Goal: Task Accomplishment & Management: Use online tool/utility

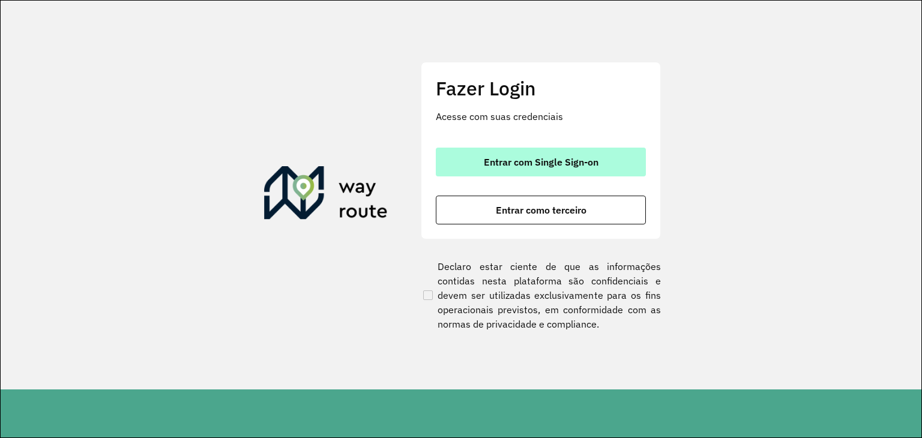
click at [551, 157] on span "Entrar com Single Sign-on" at bounding box center [541, 162] width 115 height 10
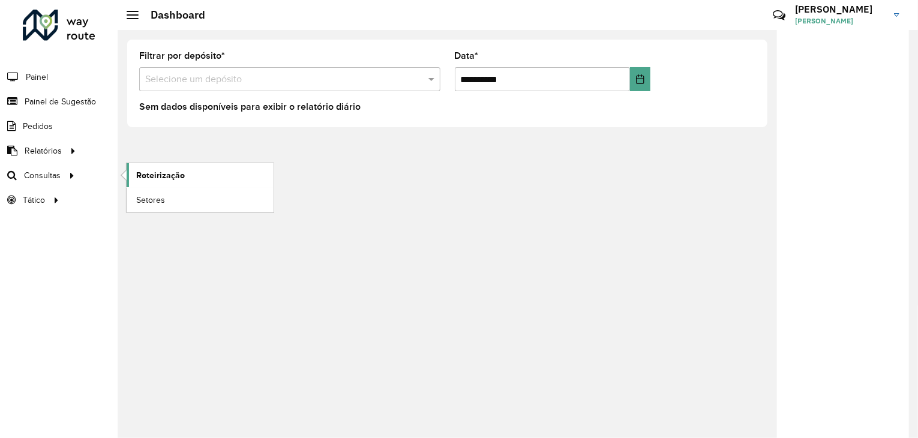
click at [145, 173] on span "Roteirização" at bounding box center [160, 175] width 49 height 13
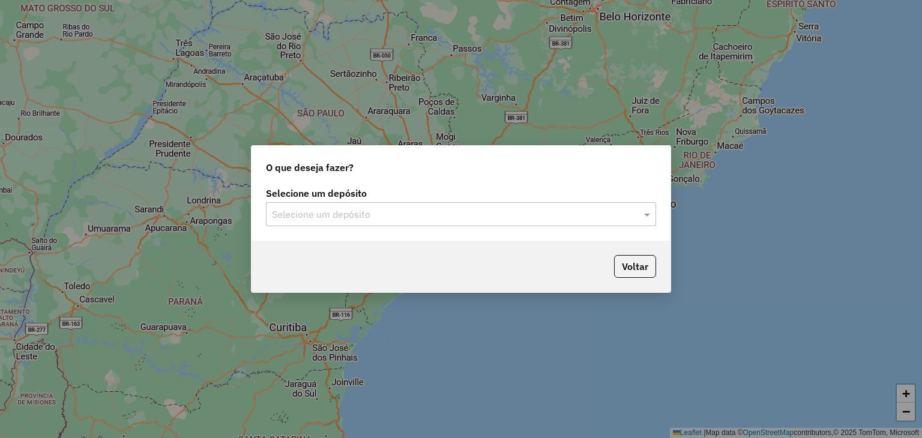
click at [422, 214] on input "text" at bounding box center [449, 215] width 354 height 14
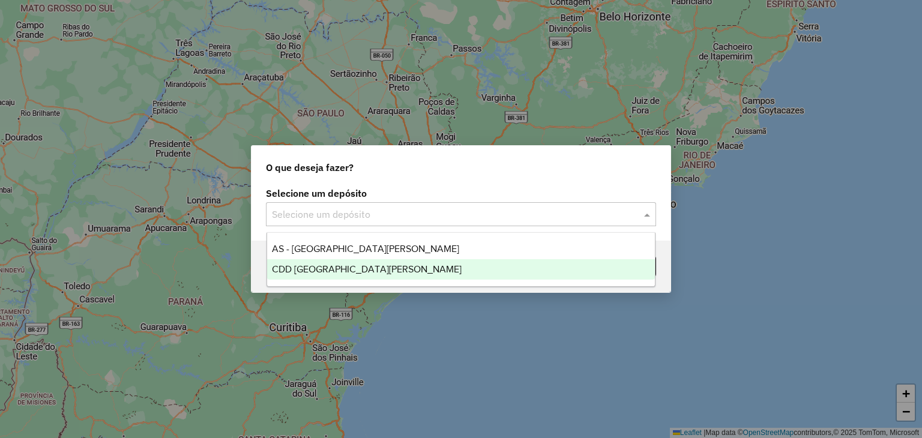
click at [381, 260] on div "CDD [GEOGRAPHIC_DATA][PERSON_NAME]" at bounding box center [461, 269] width 388 height 20
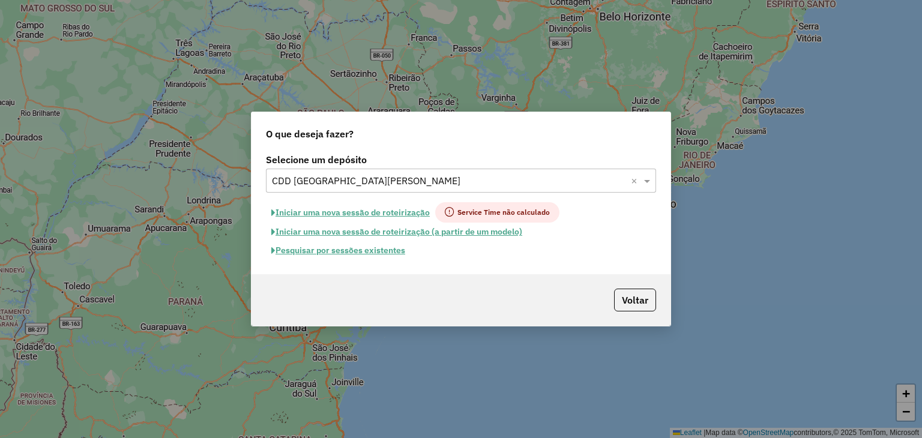
click at [351, 248] on button "Pesquisar por sessões existentes" at bounding box center [338, 250] width 145 height 19
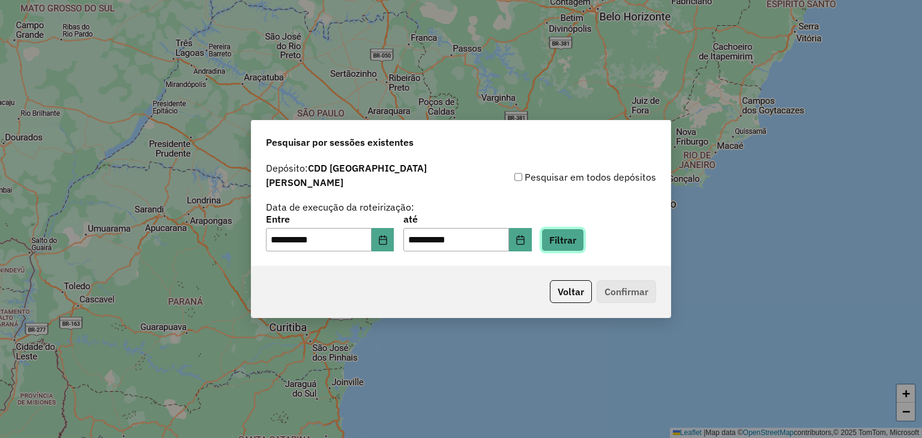
click at [574, 236] on button "Filtrar" at bounding box center [562, 240] width 43 height 23
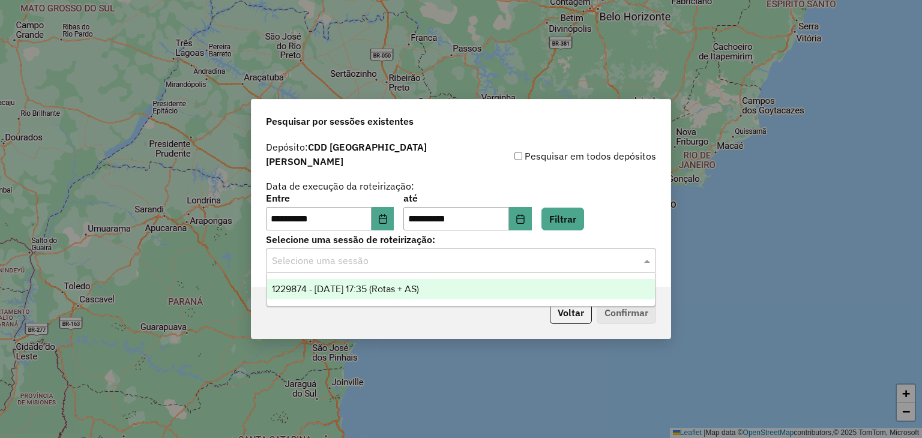
click at [460, 260] on input "text" at bounding box center [449, 261] width 354 height 14
click at [419, 286] on span "1229874 - [DATE] 17:35 (Rotas + AS)" at bounding box center [345, 289] width 147 height 10
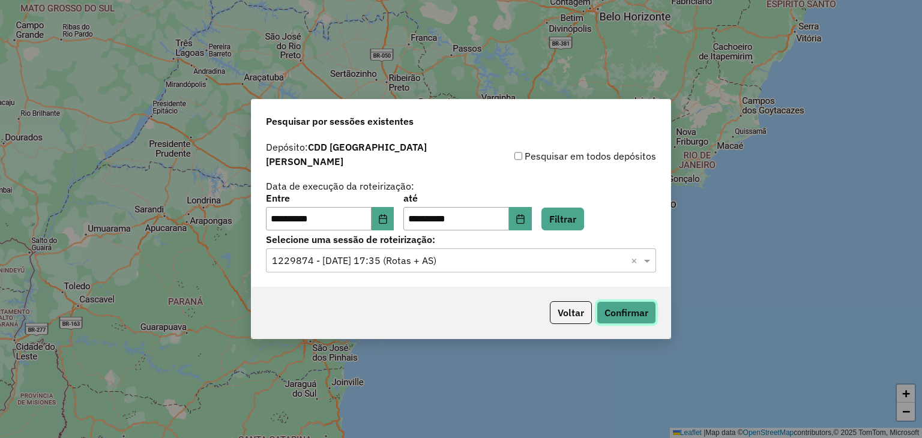
click at [607, 303] on button "Confirmar" at bounding box center [625, 312] width 59 height 23
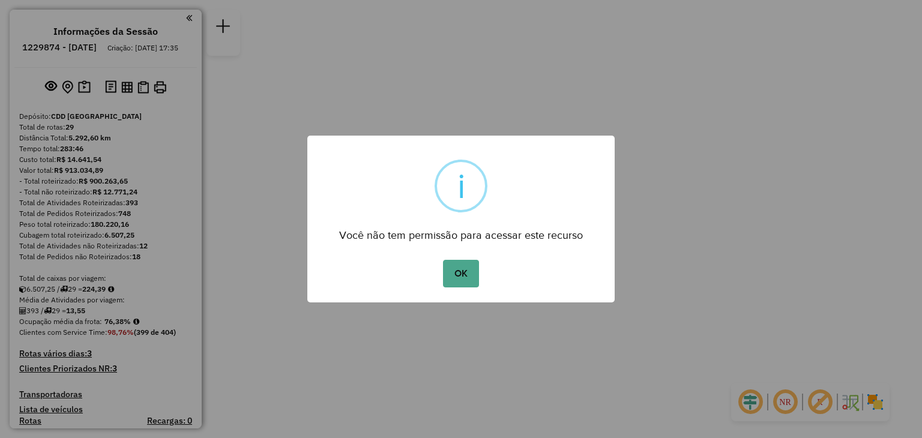
click at [443, 260] on button "OK" at bounding box center [460, 274] width 35 height 28
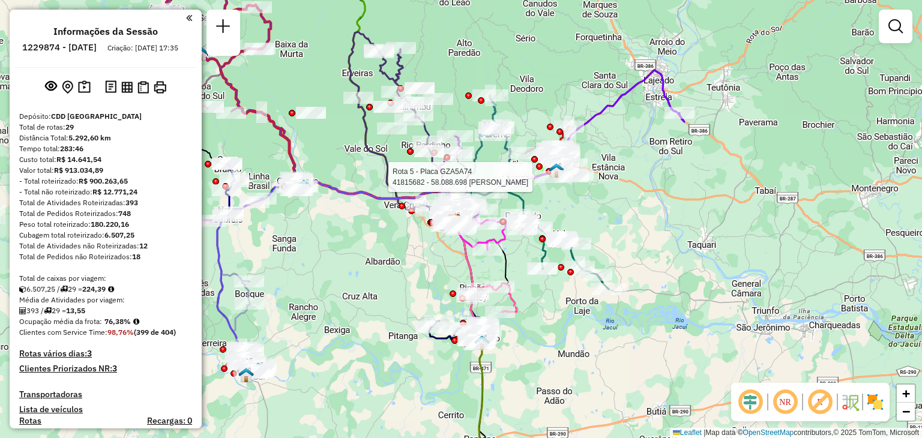
select select "**********"
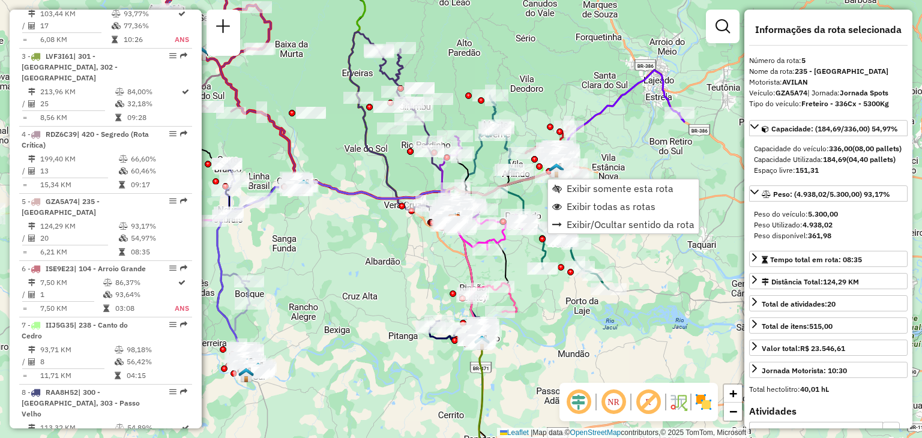
scroll to position [734, 0]
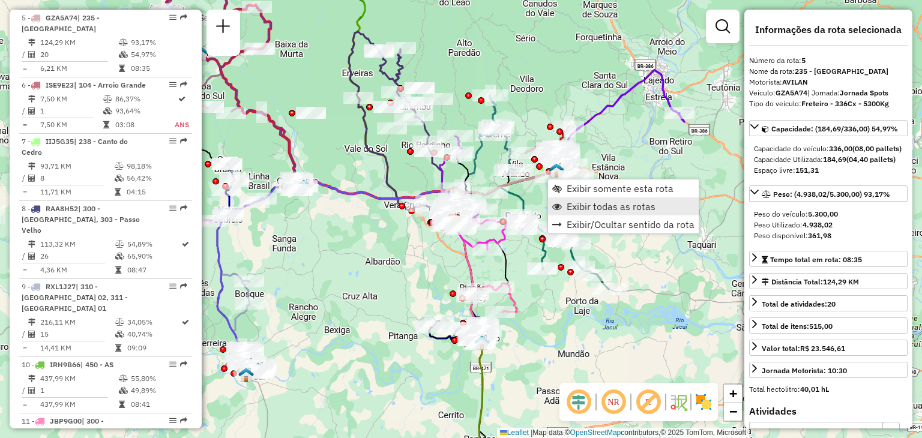
click at [576, 204] on span "Exibir todas as rotas" at bounding box center [610, 207] width 89 height 10
click at [578, 194] on span "Exibir somente esta rota" at bounding box center [617, 191] width 107 height 10
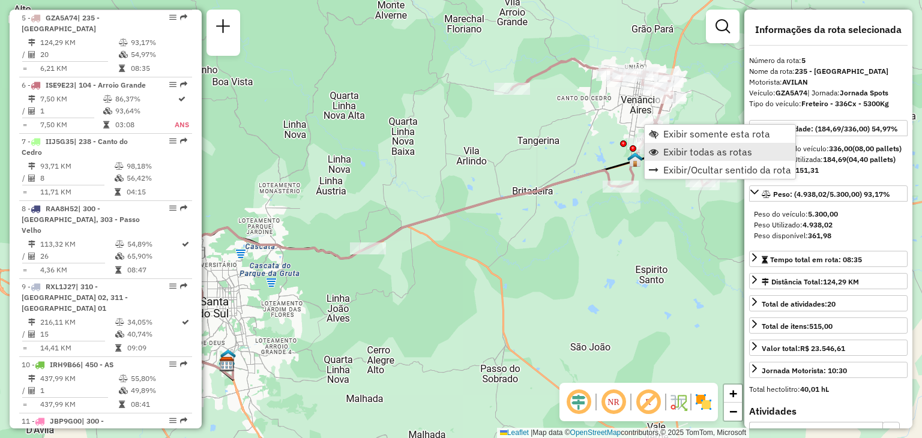
click at [667, 144] on link "Exibir todas as rotas" at bounding box center [719, 152] width 151 height 18
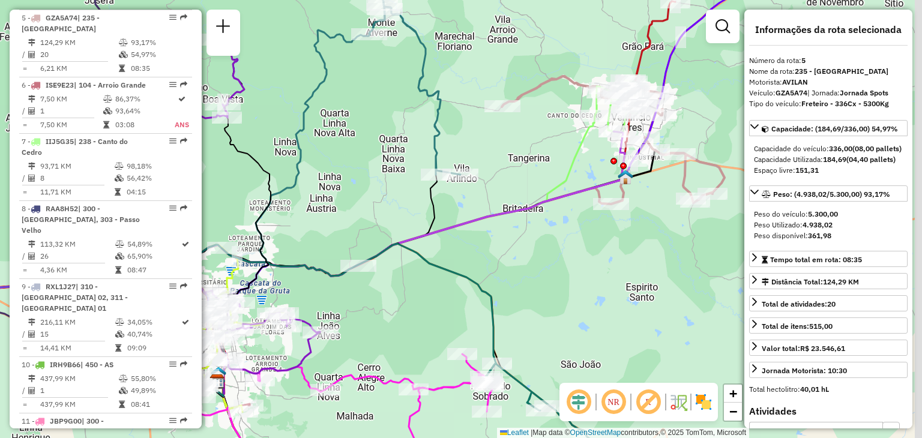
drag, startPoint x: 718, startPoint y: 98, endPoint x: 698, endPoint y: 133, distance: 39.5
click at [698, 133] on div "Janela de atendimento Grade de atendimento Capacidade Transportadoras Veículos …" at bounding box center [461, 219] width 922 height 438
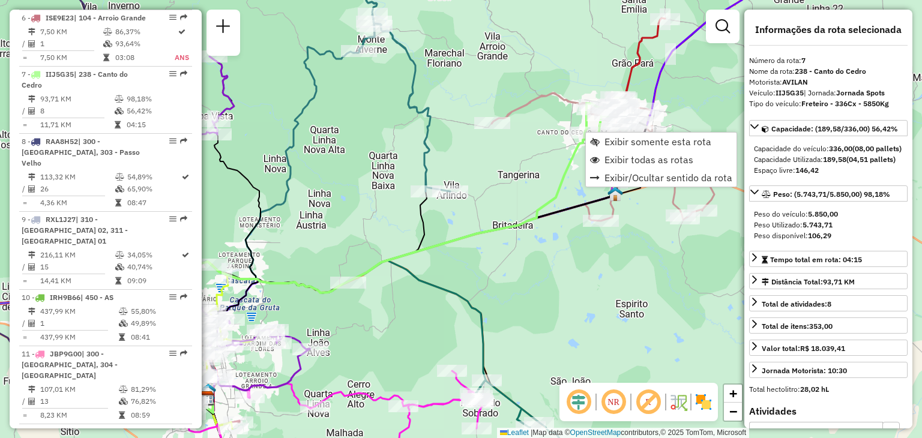
scroll to position [869, 0]
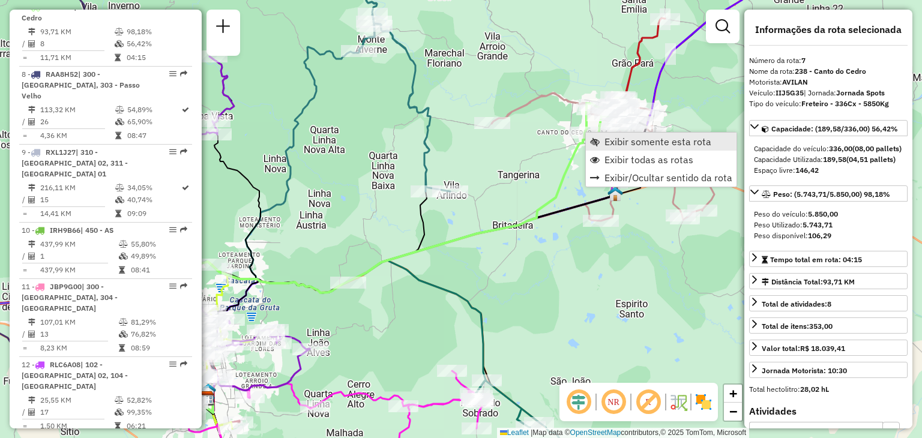
click at [624, 140] on span "Exibir somente esta rota" at bounding box center [657, 142] width 107 height 10
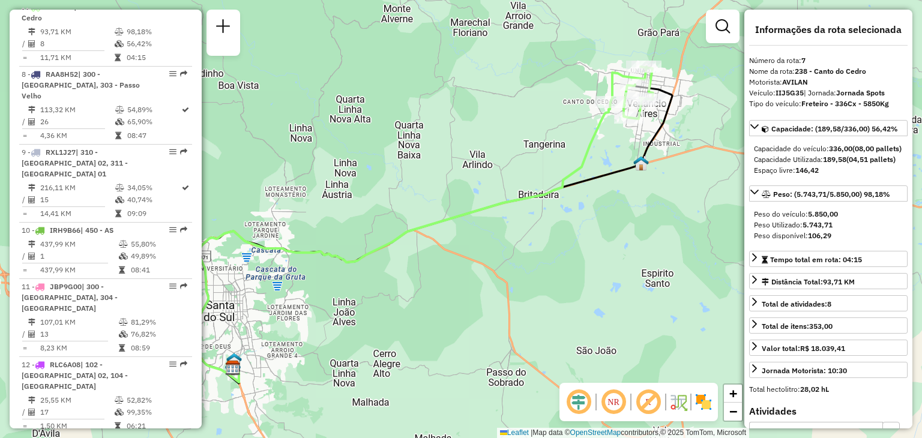
drag, startPoint x: 629, startPoint y: 154, endPoint x: 551, endPoint y: 173, distance: 80.5
click at [551, 173] on div "Janela de atendimento Grade de atendimento Capacidade Transportadoras Veículos …" at bounding box center [461, 219] width 922 height 438
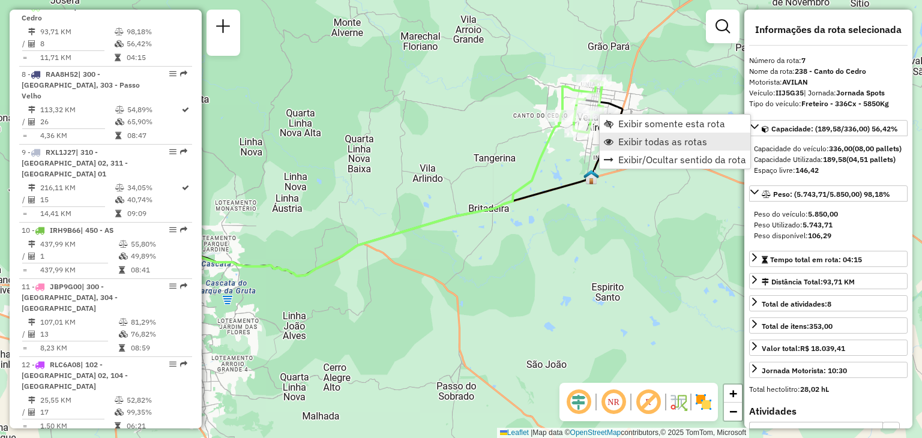
click at [638, 137] on span "Exibir todas as rotas" at bounding box center [662, 142] width 89 height 10
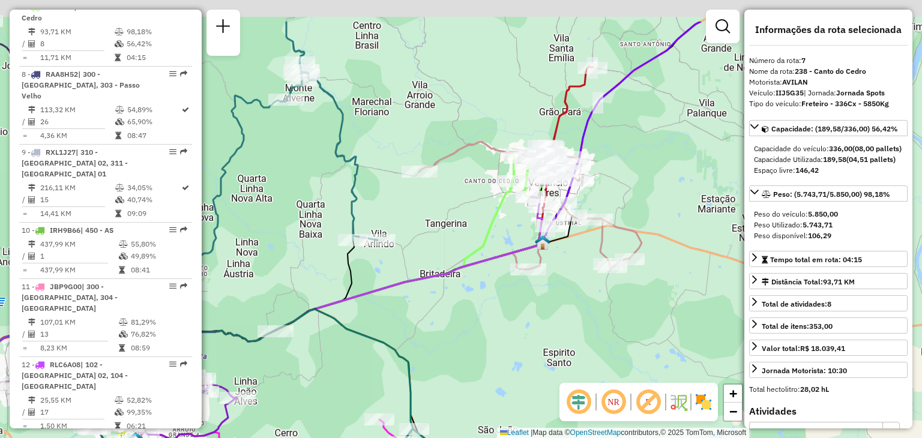
drag, startPoint x: 653, startPoint y: 118, endPoint x: 602, endPoint y: 188, distance: 86.4
click at [602, 188] on div "Janela de atendimento Grade de atendimento Capacidade Transportadoras Veículos …" at bounding box center [461, 219] width 922 height 438
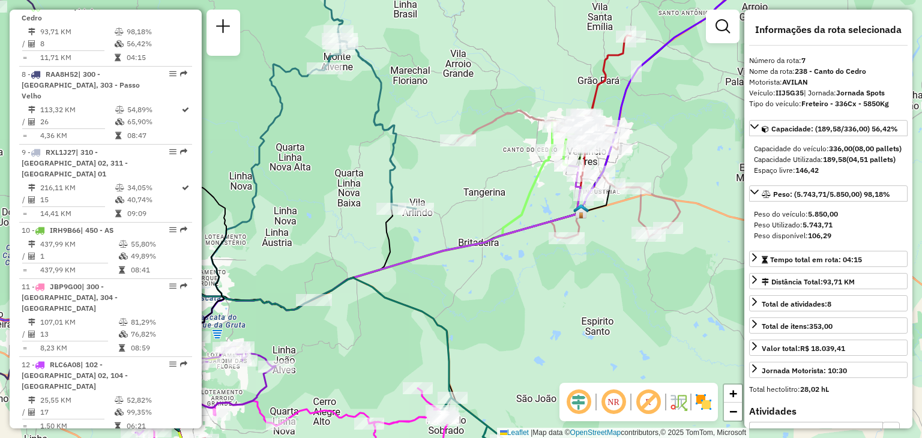
drag, startPoint x: 549, startPoint y: 284, endPoint x: 579, endPoint y: 262, distance: 37.0
click at [579, 262] on div "Janela de atendimento Grade de atendimento Capacidade Transportadoras Veículos …" at bounding box center [461, 219] width 922 height 438
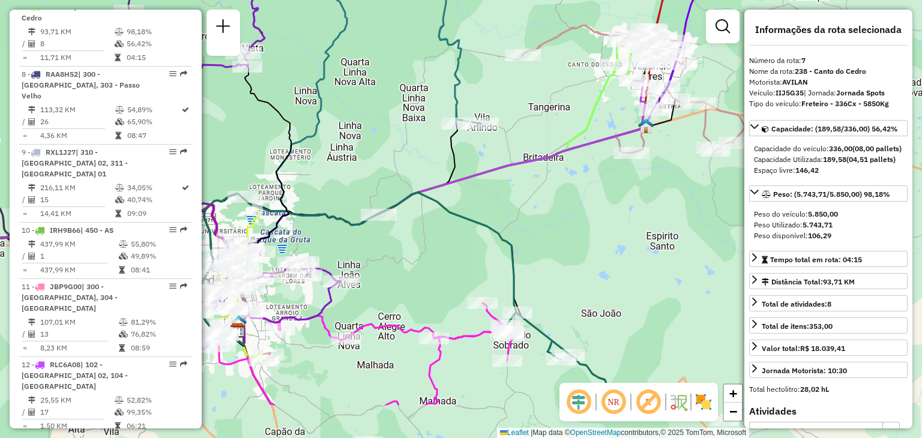
drag, startPoint x: 472, startPoint y: 320, endPoint x: 562, endPoint y: 166, distance: 178.0
click at [562, 166] on div "Janela de atendimento Grade de atendimento Capacidade Transportadoras Veículos …" at bounding box center [461, 219] width 922 height 438
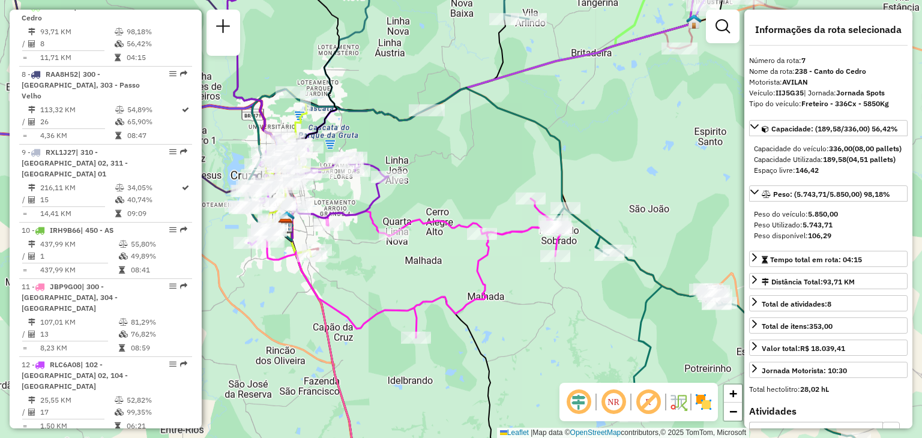
drag, startPoint x: 509, startPoint y: 298, endPoint x: 545, endPoint y: 215, distance: 90.3
click at [544, 213] on div "Janela de atendimento Grade de atendimento Capacidade Transportadoras Veículos …" at bounding box center [461, 219] width 922 height 438
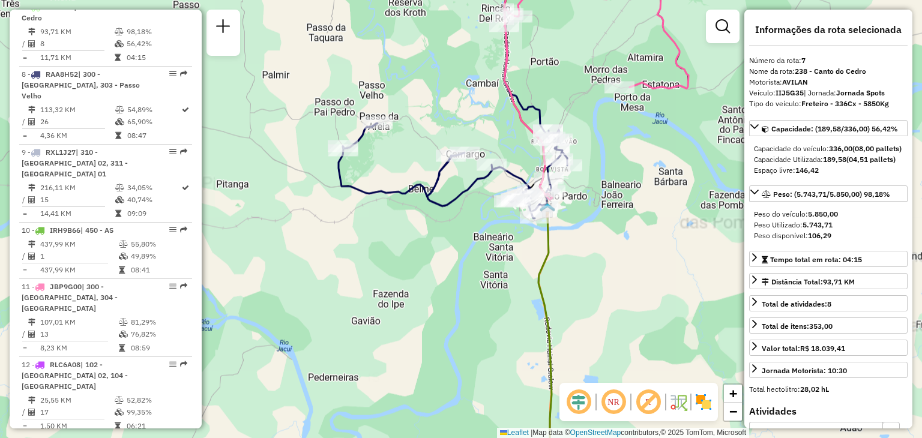
drag, startPoint x: 574, startPoint y: 309, endPoint x: 499, endPoint y: -16, distance: 333.7
click at [499, 0] on html "Aguarde... Pop-up bloqueado! Seu navegador bloqueou automáticamente a abertura …" at bounding box center [461, 219] width 922 height 438
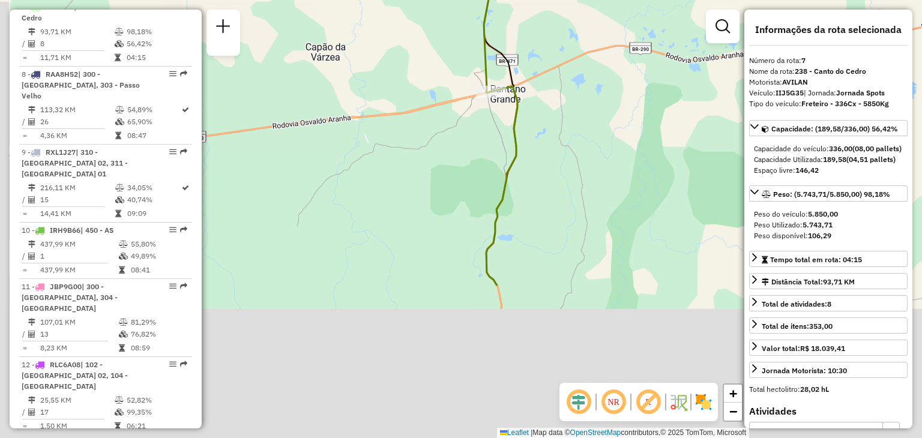
drag, startPoint x: 556, startPoint y: 248, endPoint x: 547, endPoint y: -52, distance: 300.1
click at [547, 0] on html "Aguarde... Pop-up bloqueado! Seu navegador bloqueou automáticamente a abertura …" at bounding box center [461, 219] width 922 height 438
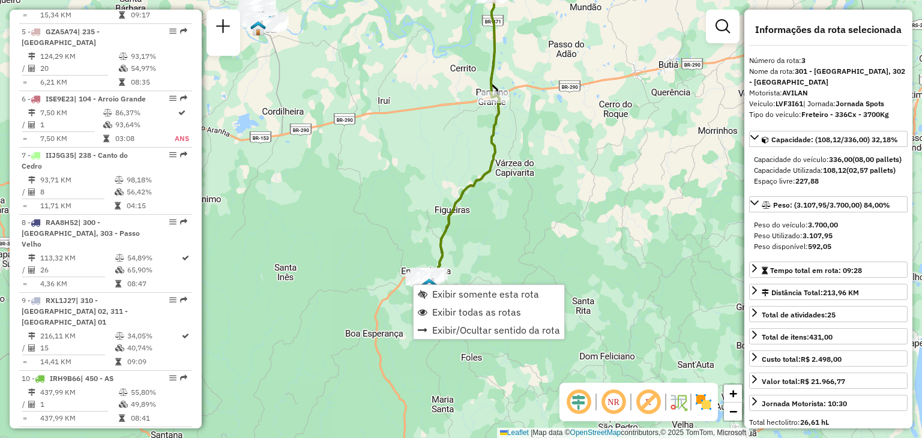
scroll to position [600, 0]
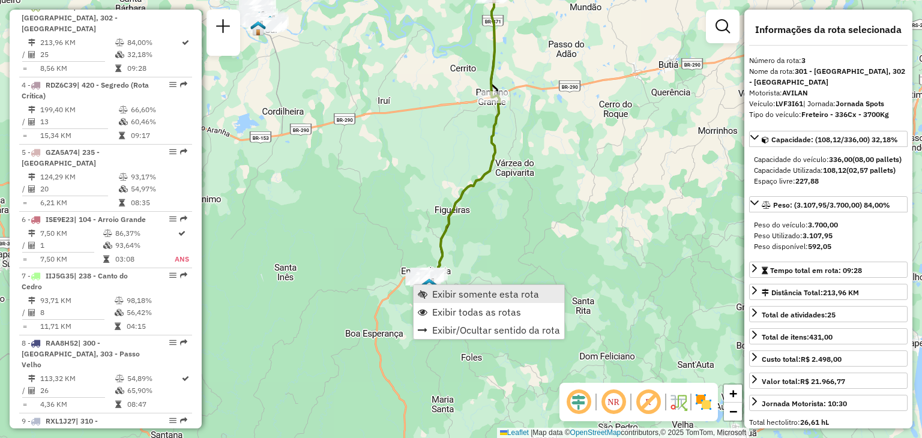
click at [440, 301] on link "Exibir somente esta rota" at bounding box center [488, 294] width 151 height 18
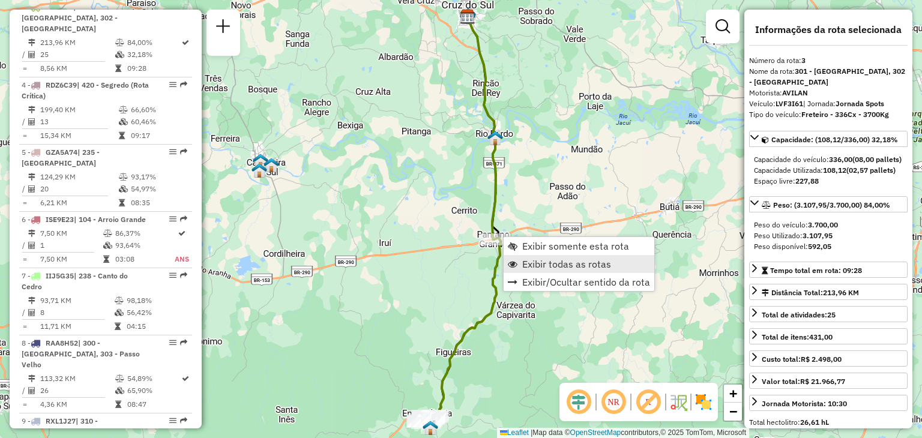
click at [526, 259] on span "Exibir todas as rotas" at bounding box center [566, 264] width 89 height 10
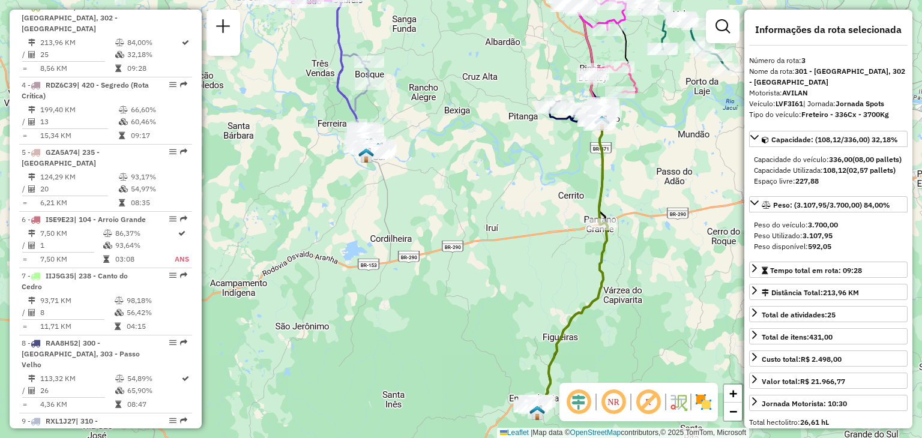
drag, startPoint x: 381, startPoint y: 274, endPoint x: 576, endPoint y: 239, distance: 198.2
click at [576, 239] on div "Janela de atendimento Grade de atendimento Capacidade Transportadoras Veículos …" at bounding box center [461, 219] width 922 height 438
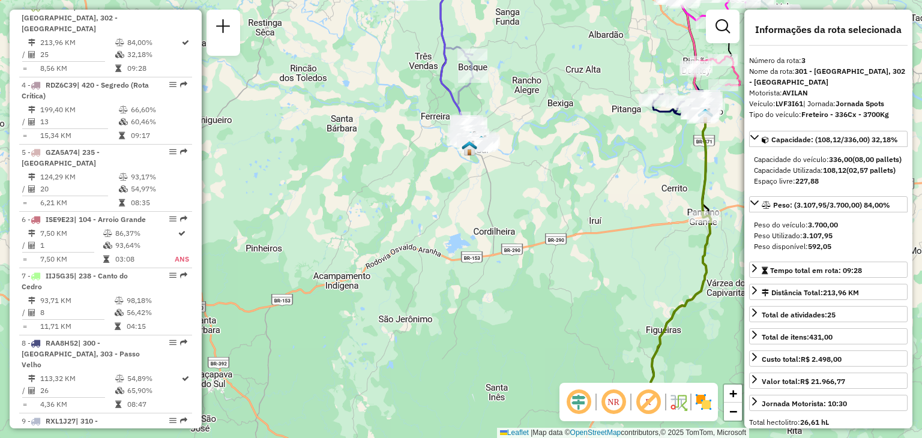
drag, startPoint x: 490, startPoint y: 200, endPoint x: 550, endPoint y: 245, distance: 75.4
click at [550, 245] on div "Janela de atendimento Grade de atendimento Capacidade Transportadoras Veículos …" at bounding box center [461, 219] width 922 height 438
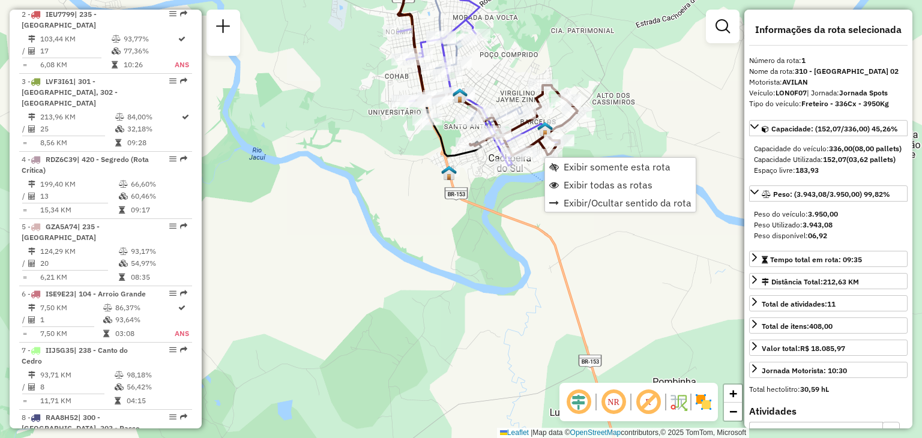
scroll to position [466, 0]
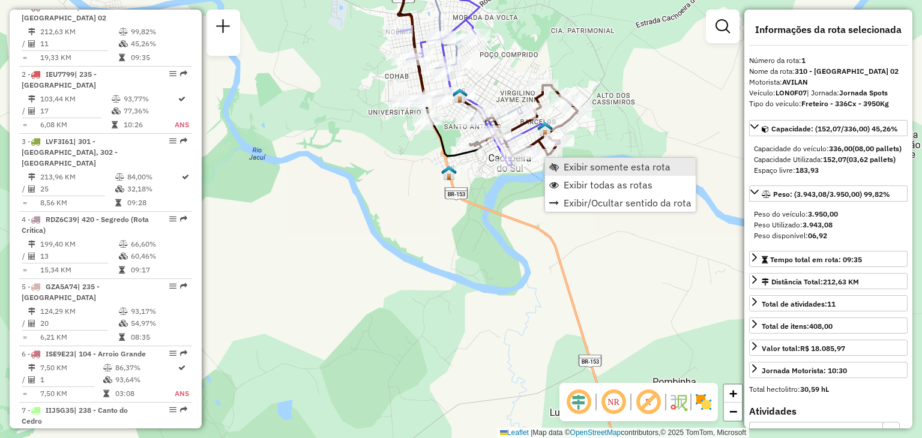
click at [583, 171] on span "Exibir somente esta rota" at bounding box center [616, 167] width 107 height 10
